Goal: Transaction & Acquisition: Purchase product/service

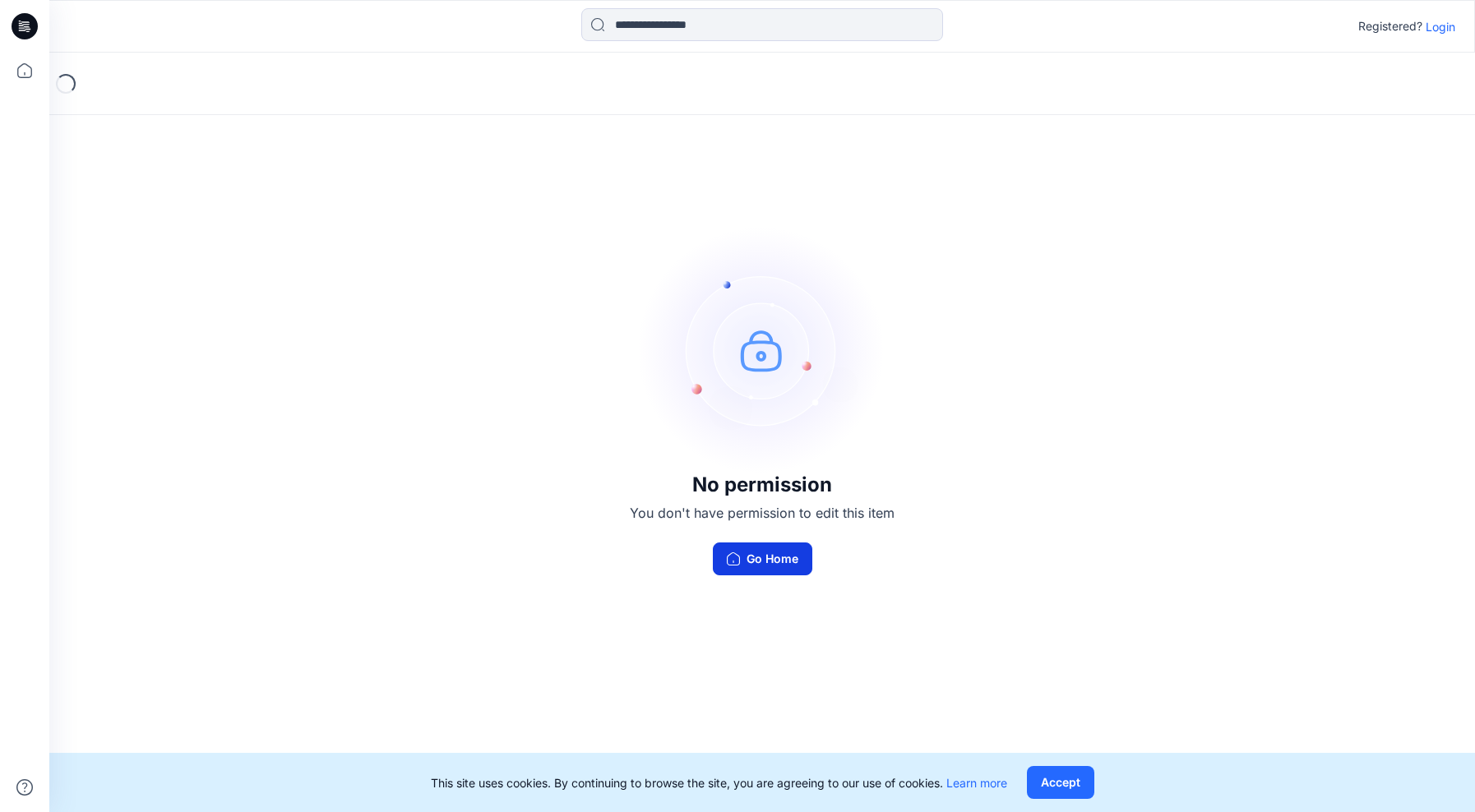
click at [764, 556] on button "Go Home" at bounding box center [762, 559] width 100 height 33
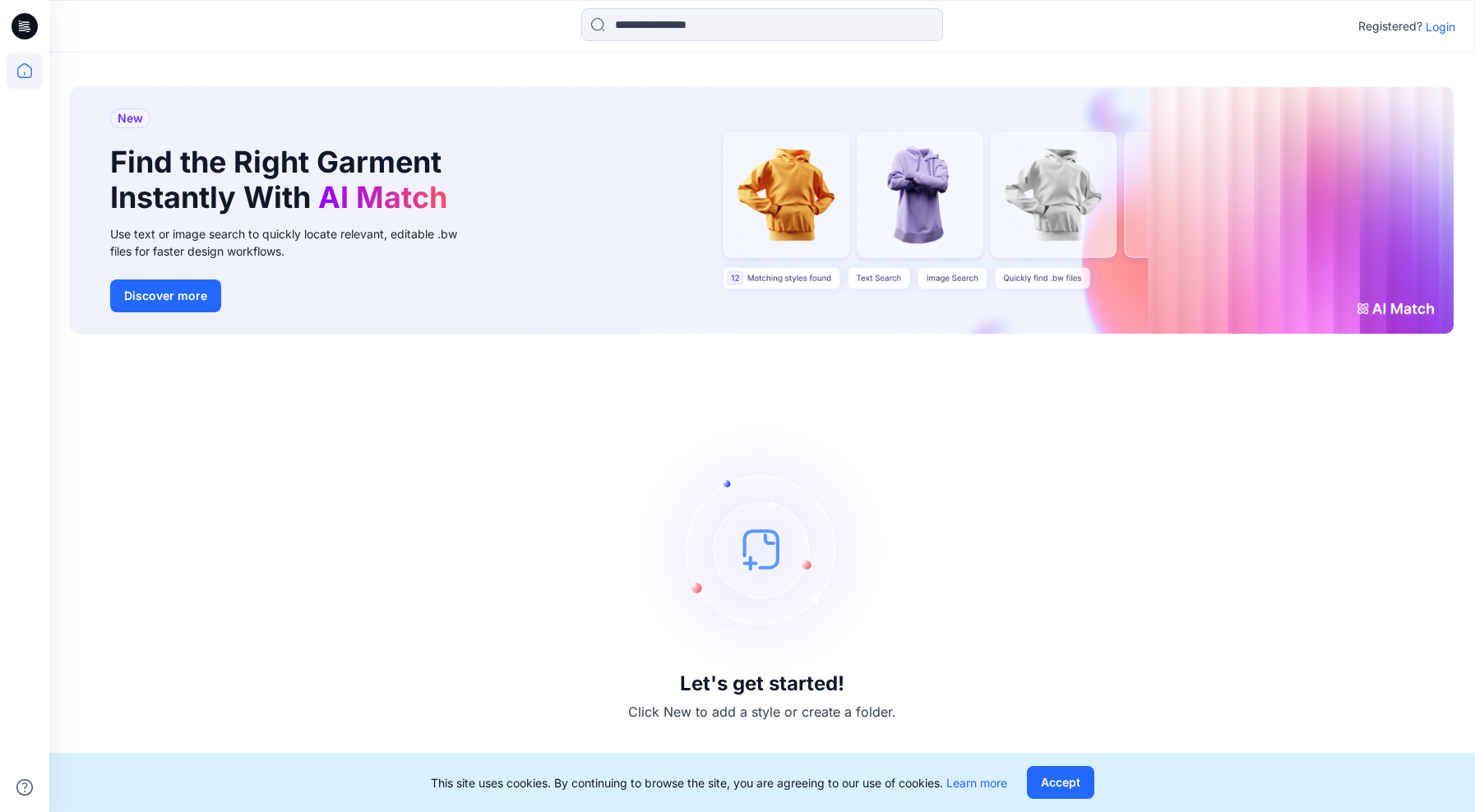
click at [1424, 32] on div "Registered? Login" at bounding box center [1406, 26] width 97 height 20
click at [1439, 28] on p "Login" at bounding box center [1440, 26] width 30 height 17
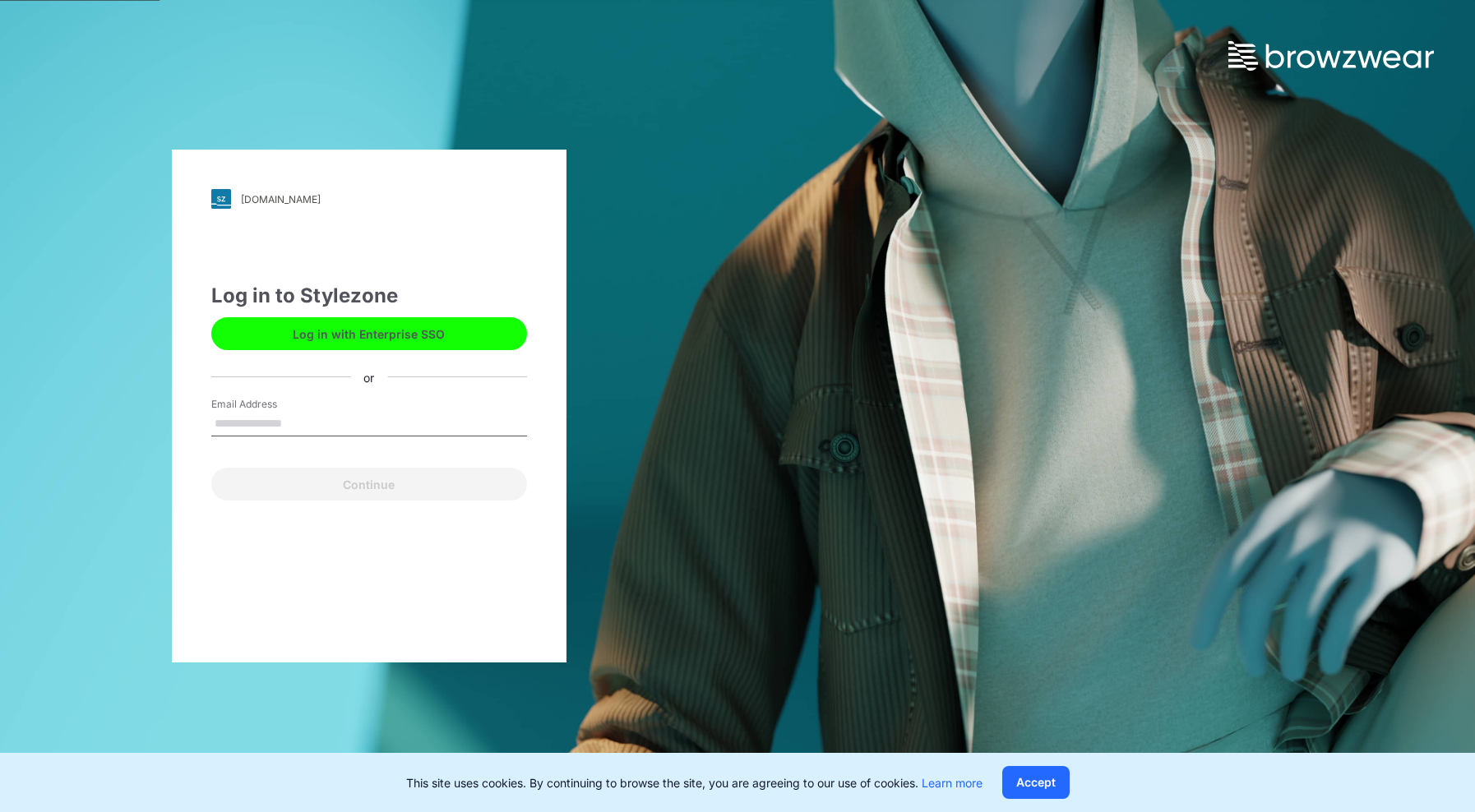
type input "**********"
click at [365, 482] on button "Continue" at bounding box center [369, 483] width 315 height 33
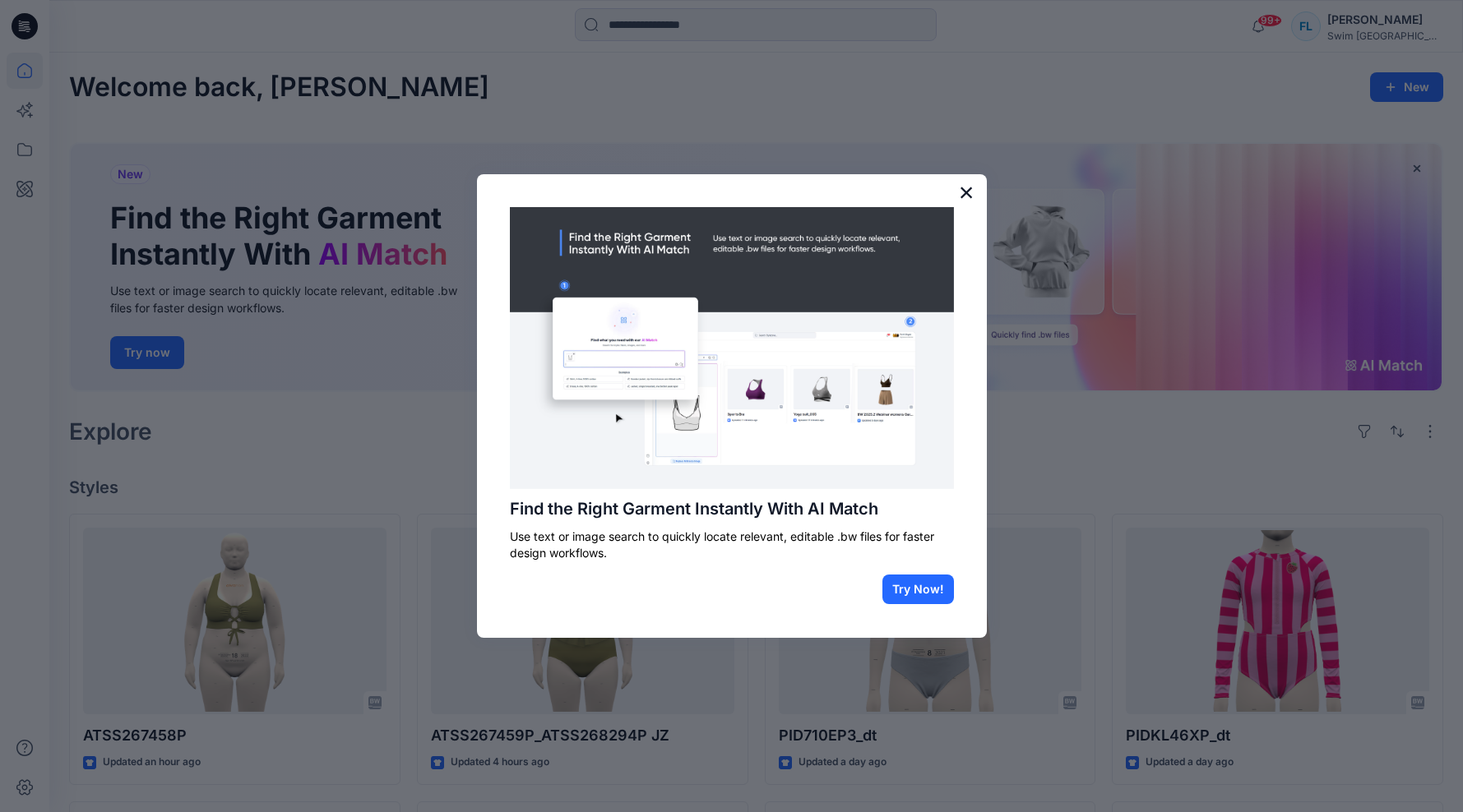
click at [968, 185] on button "×" at bounding box center [966, 192] width 16 height 26
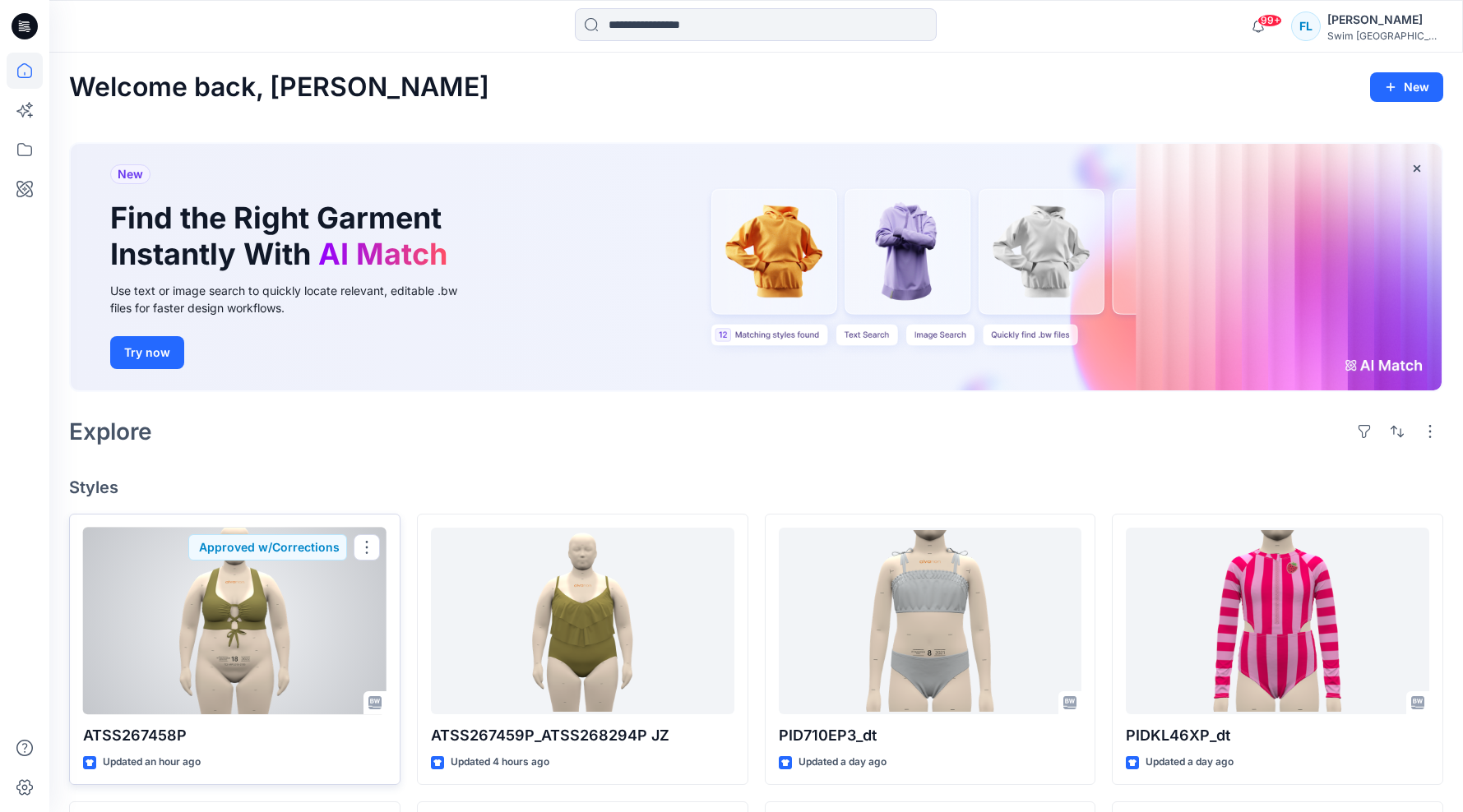
click at [239, 647] on div at bounding box center [234, 621] width 303 height 188
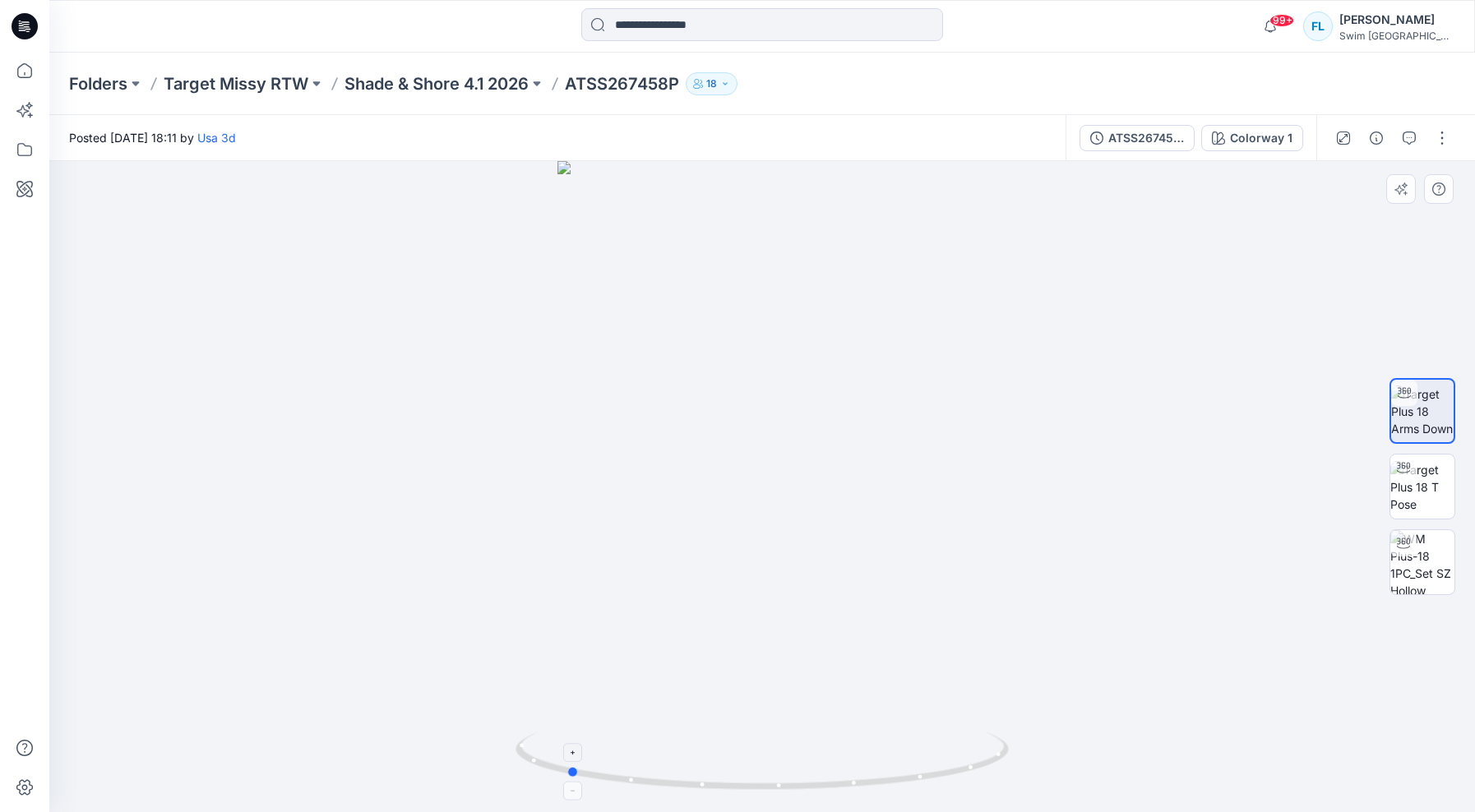
drag, startPoint x: 764, startPoint y: 794, endPoint x: 568, endPoint y: 780, distance: 196.5
click at [568, 780] on div at bounding box center [762, 487] width 1425 height 651
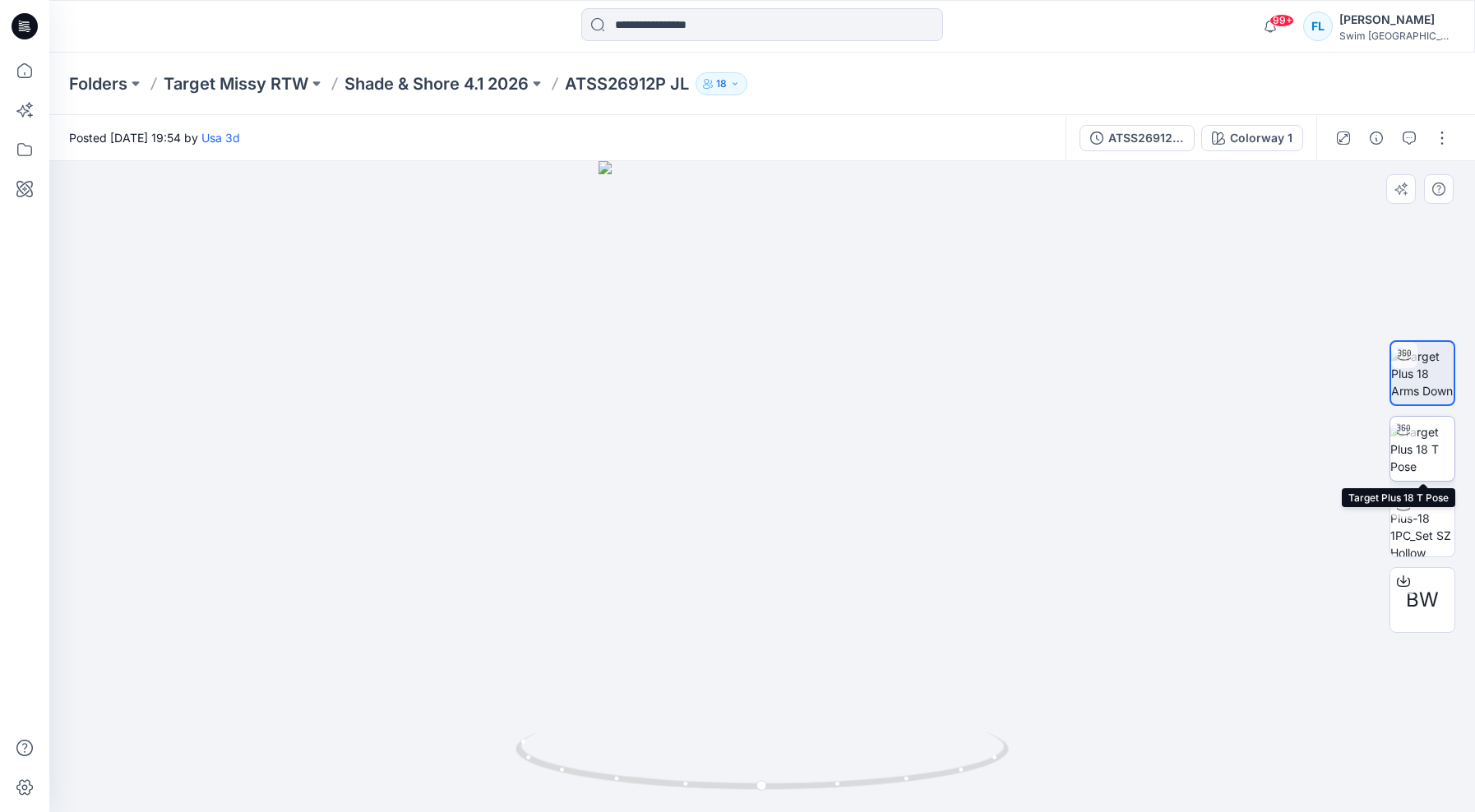
click at [1425, 454] on img at bounding box center [1422, 449] width 64 height 52
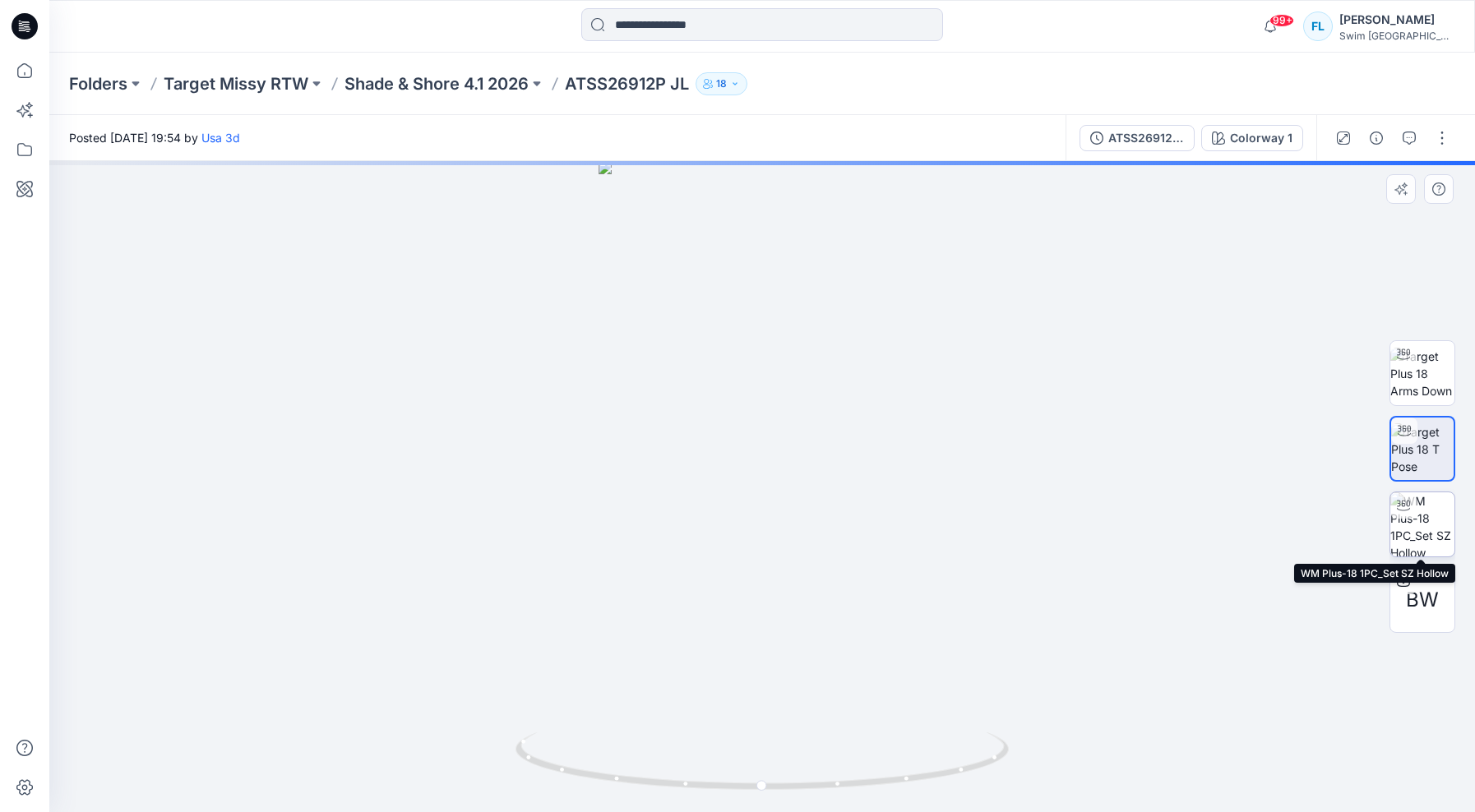
click at [1409, 523] on img at bounding box center [1422, 525] width 64 height 64
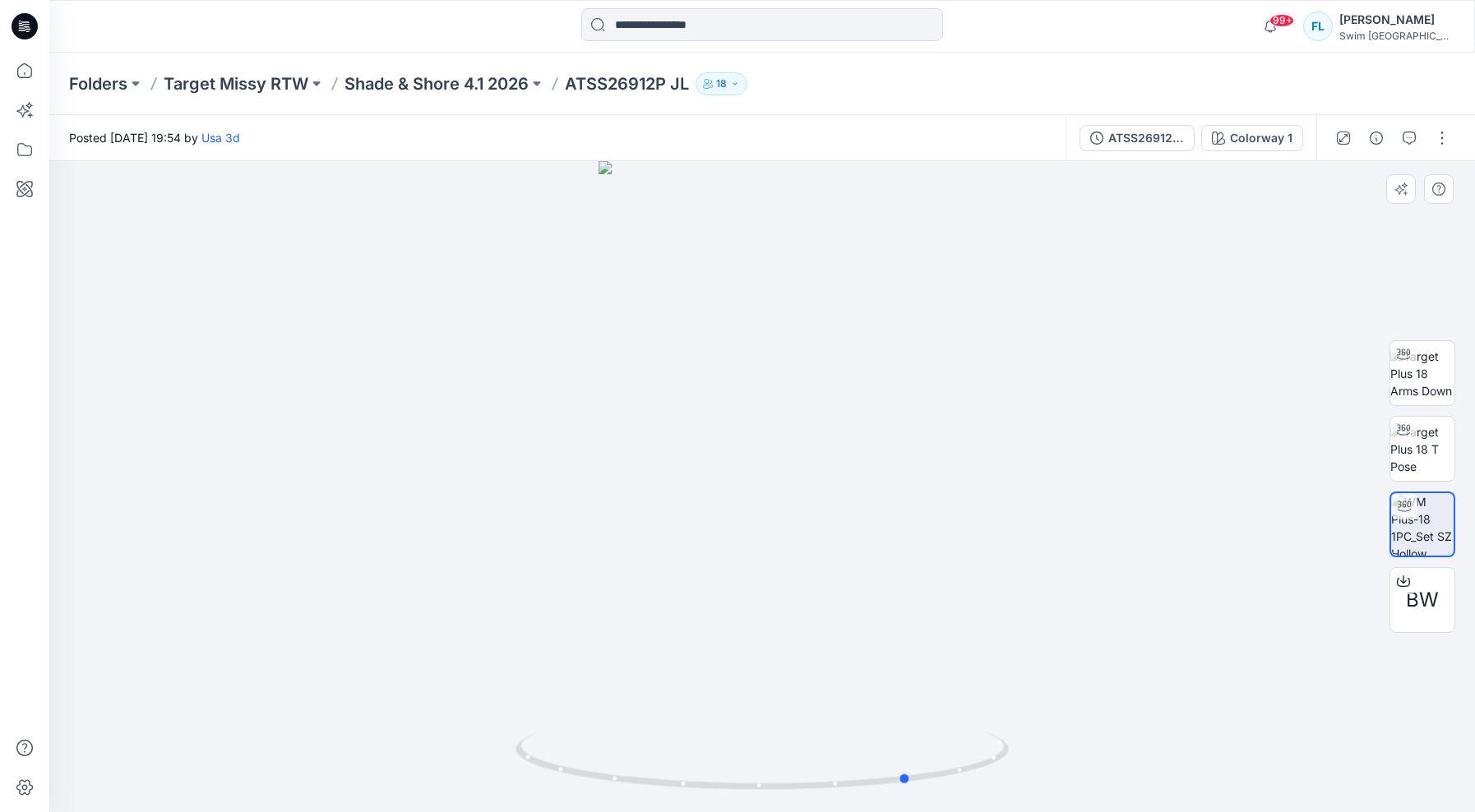
drag, startPoint x: 763, startPoint y: 791, endPoint x: 418, endPoint y: 691, distance: 359.2
click at [418, 691] on div at bounding box center [762, 487] width 1425 height 651
drag, startPoint x: 418, startPoint y: 691, endPoint x: 418, endPoint y: 674, distance: 17.0
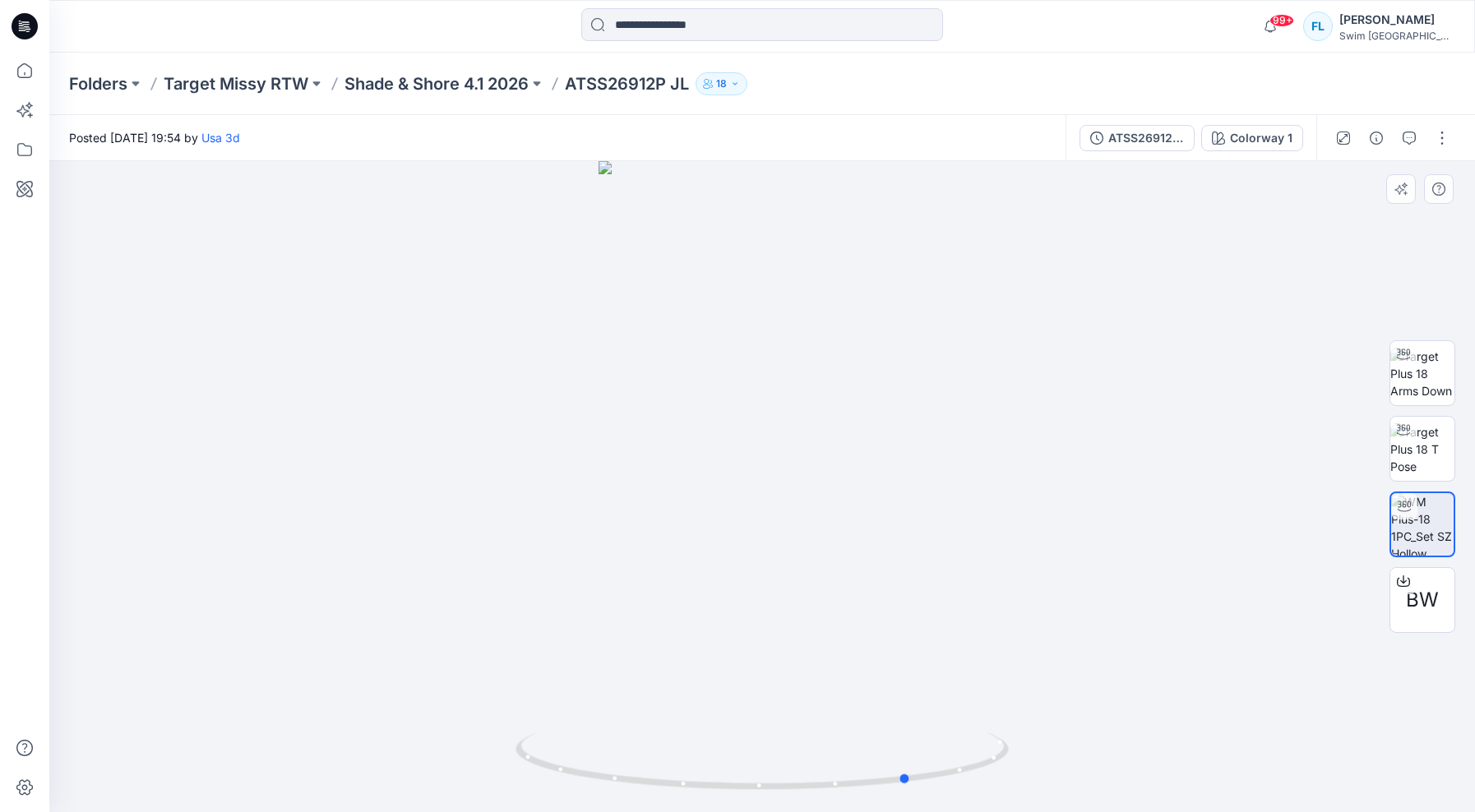
click at [418, 674] on div at bounding box center [762, 487] width 1425 height 651
drag, startPoint x: 418, startPoint y: 674, endPoint x: 426, endPoint y: 610, distance: 64.5
click at [426, 610] on div at bounding box center [762, 487] width 1425 height 651
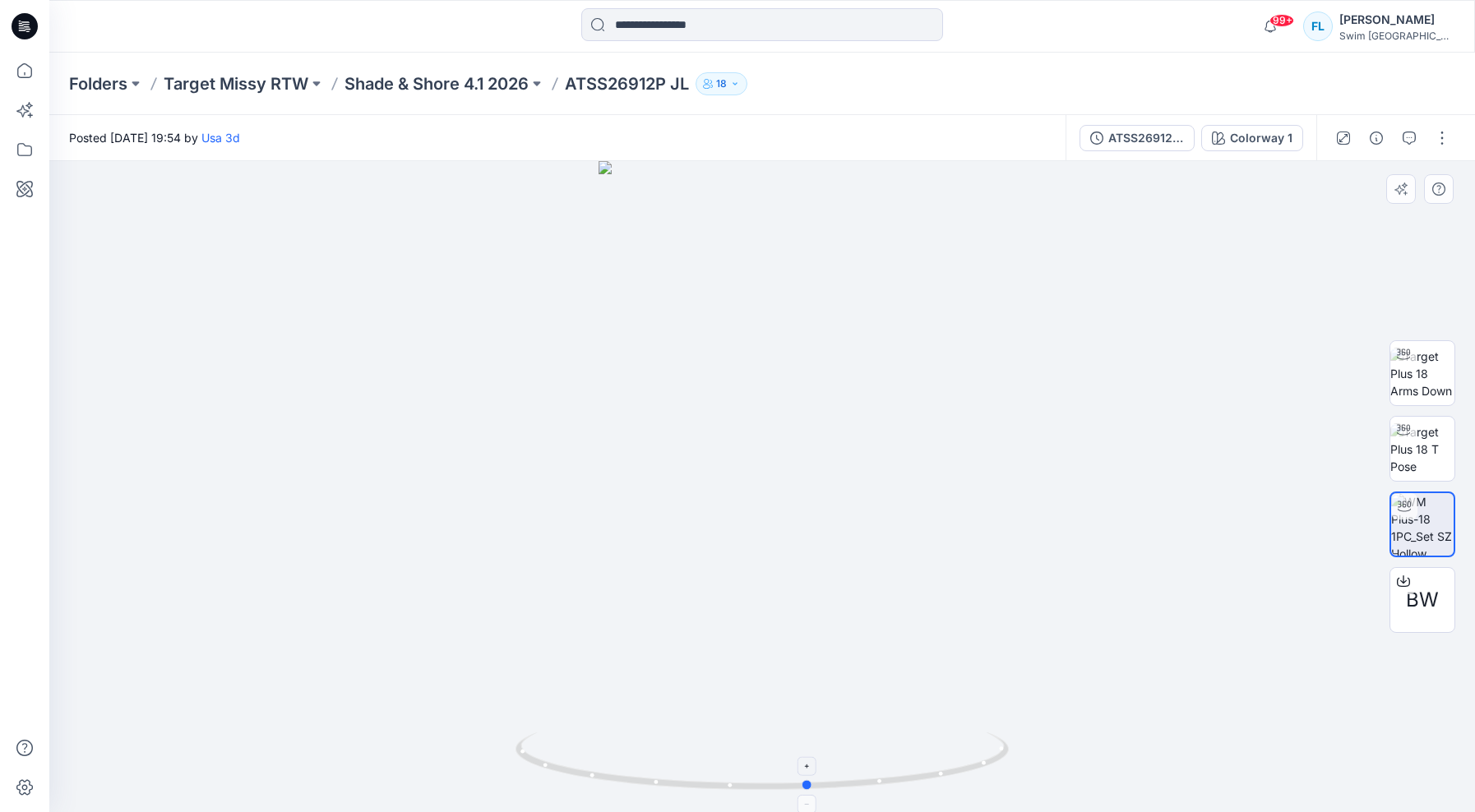
drag, startPoint x: 917, startPoint y: 785, endPoint x: 807, endPoint y: 797, distance: 110.7
click at [807, 794] on icon at bounding box center [764, 763] width 498 height 62
click at [1438, 375] on img at bounding box center [1422, 373] width 64 height 52
